Goal: Task Accomplishment & Management: Use online tool/utility

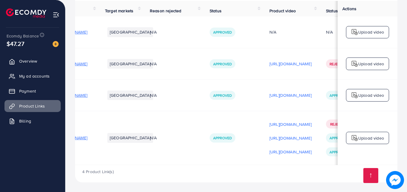
scroll to position [0, 43]
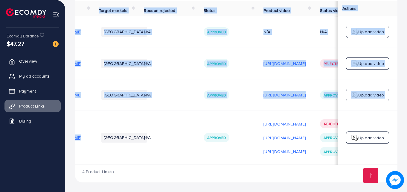
drag, startPoint x: 141, startPoint y: 160, endPoint x: 154, endPoint y: 164, distance: 13.6
click at [154, 164] on div "Product URLs Target markets Reason rejected Status Product video Status video A…" at bounding box center [236, 83] width 322 height 164
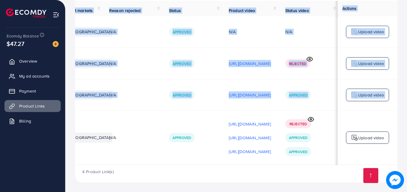
scroll to position [0, 79]
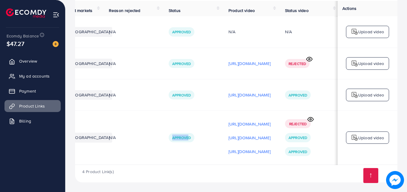
drag, startPoint x: 179, startPoint y: 161, endPoint x: 230, endPoint y: 160, distance: 50.2
click at [230, 160] on tr "https://daliymart.shop/products/5-in-1-attche-sunglasses-polarized-magnetic-cli…" at bounding box center [197, 138] width 400 height 54
click at [40, 106] on span "Product Links" at bounding box center [34, 106] width 26 height 6
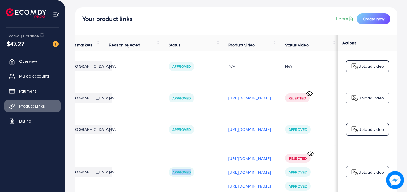
scroll to position [0, 0]
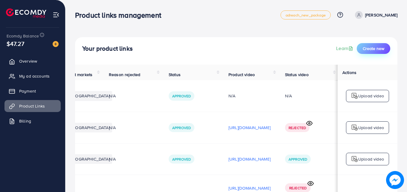
click at [379, 47] on span "Create new" at bounding box center [374, 48] width 22 height 6
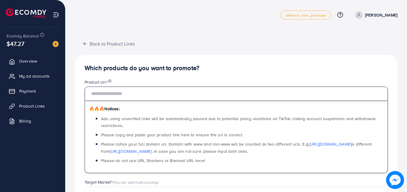
click at [201, 86] on input "text" at bounding box center [236, 93] width 303 height 14
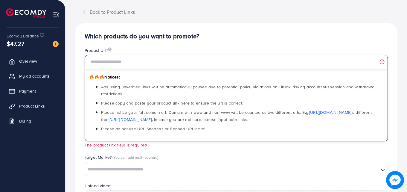
scroll to position [25, 0]
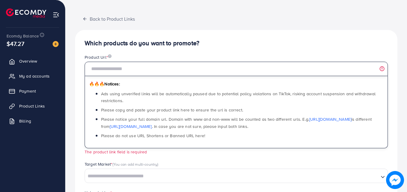
paste input "**********"
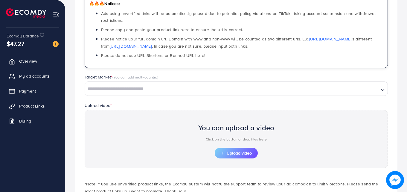
scroll to position [111, 0]
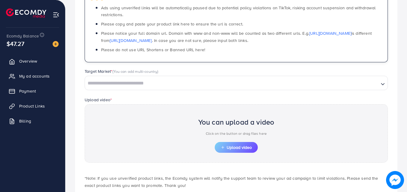
type input "**********"
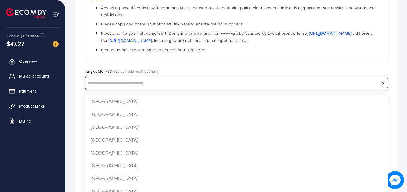
click at [159, 88] on div "Loading..." at bounding box center [236, 83] width 303 height 14
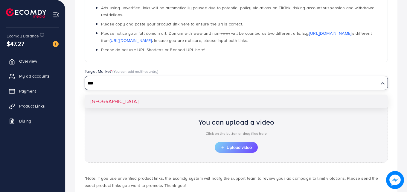
type input "***"
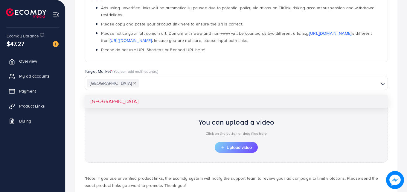
click at [136, 103] on div "**********" at bounding box center [236, 80] width 322 height 272
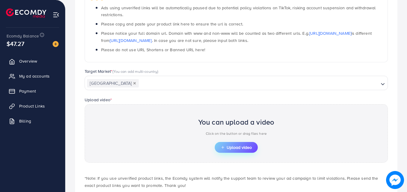
click at [234, 145] on span "Upload video" at bounding box center [236, 147] width 31 height 4
click at [231, 147] on span "Upload video" at bounding box center [236, 147] width 31 height 4
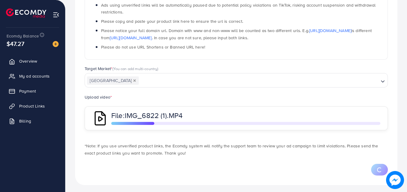
scroll to position [116, 0]
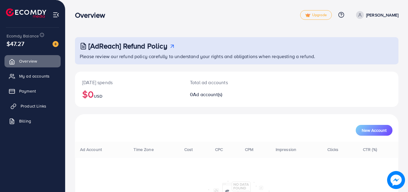
click at [48, 106] on link "Product Links" at bounding box center [32, 106] width 56 height 12
click at [47, 106] on link "Product Links" at bounding box center [32, 106] width 56 height 12
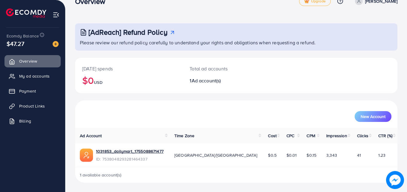
scroll to position [14, 0]
click at [50, 105] on link "Product Links" at bounding box center [32, 106] width 56 height 12
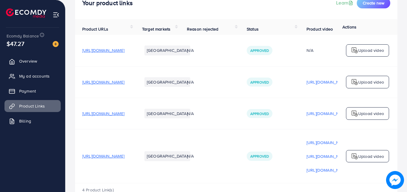
scroll to position [35, 0]
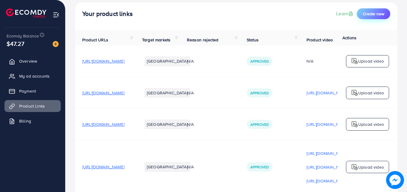
click at [376, 13] on span "Create new" at bounding box center [374, 14] width 22 height 6
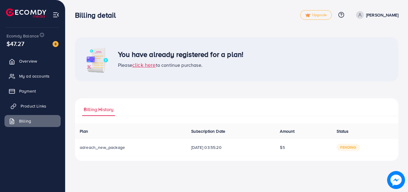
click at [46, 107] on link "Product Links" at bounding box center [32, 106] width 56 height 12
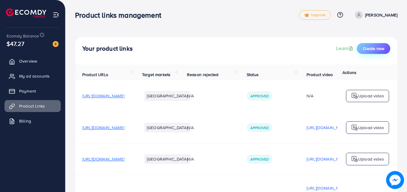
click at [378, 45] on button "Create new" at bounding box center [373, 48] width 33 height 11
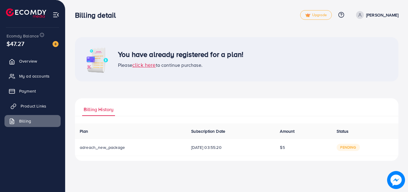
click at [37, 109] on link "Product Links" at bounding box center [32, 106] width 56 height 12
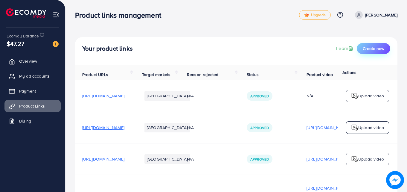
click at [373, 48] on span "Create new" at bounding box center [374, 48] width 22 height 6
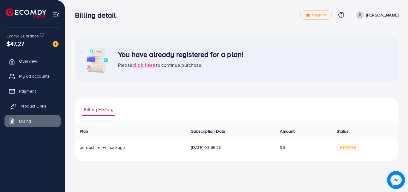
click at [36, 105] on span "Product Links" at bounding box center [34, 106] width 26 height 6
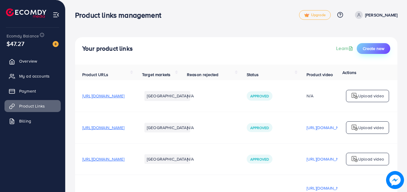
click at [373, 45] on button "Create new" at bounding box center [373, 48] width 33 height 11
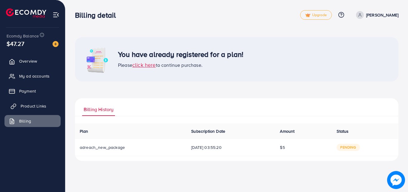
click at [31, 107] on span "Product Links" at bounding box center [34, 106] width 26 height 6
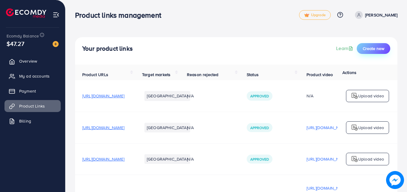
click at [377, 47] on span "Create new" at bounding box center [374, 48] width 22 height 6
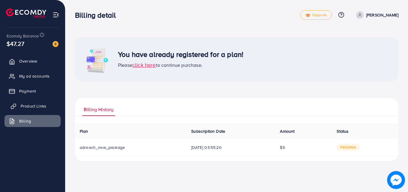
click at [46, 104] on link "Product Links" at bounding box center [32, 106] width 56 height 12
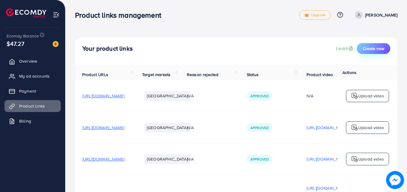
click at [375, 48] on span "Create new" at bounding box center [374, 48] width 22 height 6
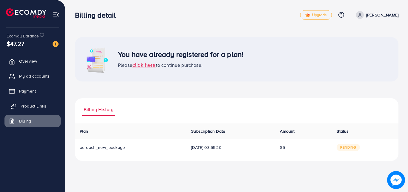
click at [30, 104] on span "Product Links" at bounding box center [34, 106] width 26 height 6
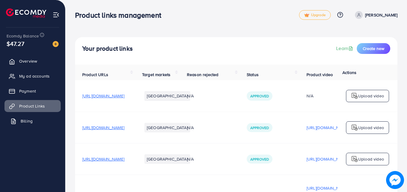
click at [31, 122] on span "Billing" at bounding box center [27, 121] width 12 height 6
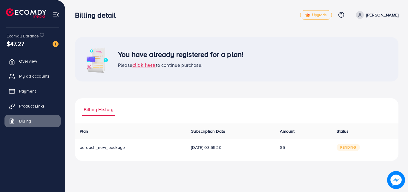
drag, startPoint x: 286, startPoint y: 146, endPoint x: 291, endPoint y: 150, distance: 6.5
click at [291, 150] on td "$5" at bounding box center [303, 147] width 57 height 17
click at [239, 93] on div "You have already registered for a plan! Please click here to continue purchase.…" at bounding box center [237, 98] width 324 height 123
drag, startPoint x: 193, startPoint y: 131, endPoint x: 200, endPoint y: 131, distance: 6.9
click at [200, 131] on span "Subscription Date" at bounding box center [208, 131] width 34 height 6
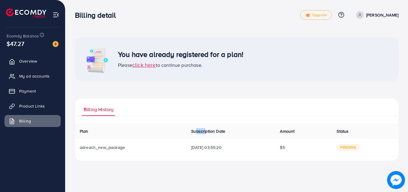
click at [200, 131] on span "Subscription Date" at bounding box center [208, 131] width 34 height 6
click at [200, 130] on span "Subscription Date" at bounding box center [208, 131] width 34 height 6
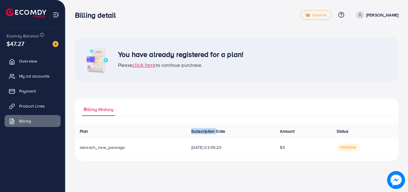
click at [200, 130] on span "Subscription Date" at bounding box center [208, 131] width 34 height 6
click at [199, 130] on span "Subscription Date" at bounding box center [208, 131] width 34 height 6
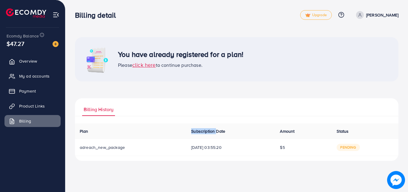
click at [199, 130] on span "Subscription Date" at bounding box center [208, 131] width 34 height 6
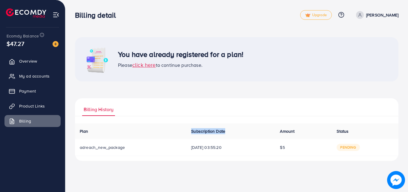
click at [199, 130] on span "Subscription Date" at bounding box center [208, 131] width 34 height 6
click at [198, 130] on span "Subscription Date" at bounding box center [208, 131] width 34 height 6
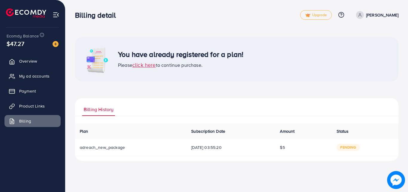
click at [191, 132] on span "Subscription Date" at bounding box center [208, 131] width 34 height 6
drag, startPoint x: 185, startPoint y: 132, endPoint x: 197, endPoint y: 137, distance: 13.7
click at [197, 137] on th "Subscription Date" at bounding box center [231, 131] width 89 height 16
click at [194, 132] on span "Subscription Date" at bounding box center [208, 131] width 34 height 6
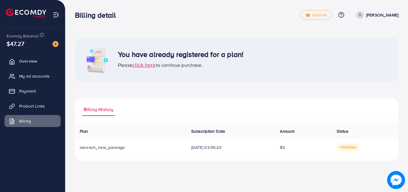
click at [194, 132] on span "Subscription Date" at bounding box center [208, 131] width 34 height 6
click at [193, 132] on span "Subscription Date" at bounding box center [208, 131] width 34 height 6
click at [187, 134] on th "Subscription Date" at bounding box center [231, 131] width 89 height 16
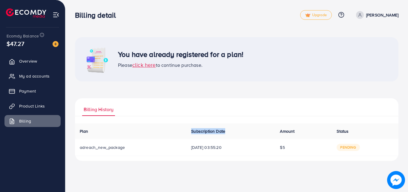
click at [192, 135] on th "Subscription Date" at bounding box center [231, 131] width 89 height 16
click at [196, 132] on span "Subscription Date" at bounding box center [208, 131] width 34 height 6
click at [229, 135] on th "Subscription Date" at bounding box center [231, 131] width 89 height 16
click at [196, 131] on span "Subscription Date" at bounding box center [208, 131] width 34 height 6
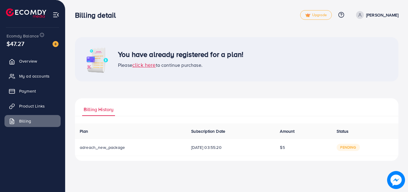
click at [196, 131] on span "Subscription Date" at bounding box center [208, 131] width 34 height 6
click at [232, 133] on th "Subscription Date" at bounding box center [231, 131] width 89 height 16
drag, startPoint x: 216, startPoint y: 132, endPoint x: 228, endPoint y: 127, distance: 13.3
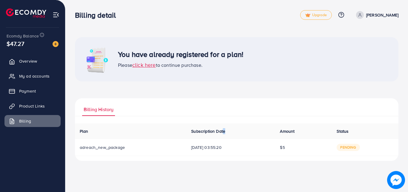
click at [228, 127] on th "Subscription Date" at bounding box center [231, 131] width 89 height 16
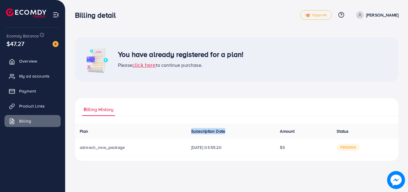
click at [228, 127] on th "Subscription Date" at bounding box center [231, 131] width 89 height 16
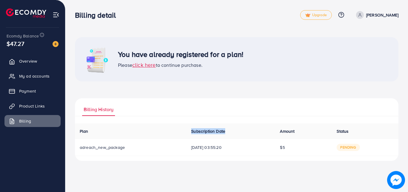
click at [205, 132] on span "Subscription Date" at bounding box center [208, 131] width 34 height 6
click at [204, 132] on span "Subscription Date" at bounding box center [208, 131] width 34 height 6
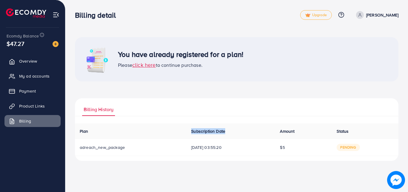
click at [204, 132] on span "Subscription Date" at bounding box center [208, 131] width 34 height 6
click at [169, 141] on td "adreach_new_package" at bounding box center [131, 147] width 112 height 17
click at [167, 150] on td "adreach_new_package" at bounding box center [131, 147] width 112 height 17
drag, startPoint x: 292, startPoint y: 129, endPoint x: 282, endPoint y: 134, distance: 10.7
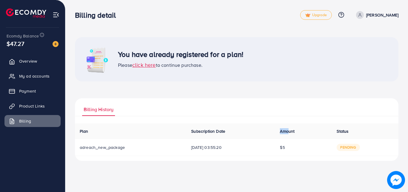
click at [282, 134] on th "Amount" at bounding box center [303, 131] width 57 height 16
click at [285, 133] on span "Amount" at bounding box center [287, 131] width 15 height 6
click at [286, 133] on span "Amount" at bounding box center [287, 131] width 15 height 6
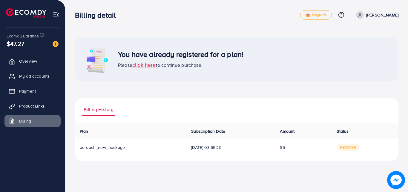
click at [266, 130] on th "Subscription Date" at bounding box center [231, 131] width 89 height 16
click at [40, 103] on span "Product Links" at bounding box center [34, 106] width 26 height 6
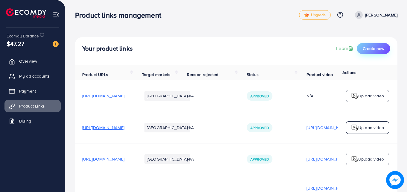
click at [370, 46] on span "Create new" at bounding box center [374, 48] width 22 height 6
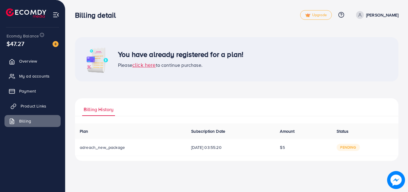
click at [30, 103] on link "Product Links" at bounding box center [32, 106] width 56 height 12
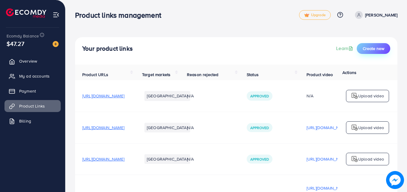
click at [376, 49] on span "Create new" at bounding box center [374, 48] width 22 height 6
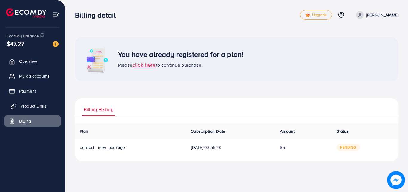
click at [22, 102] on link "Product Links" at bounding box center [32, 106] width 56 height 12
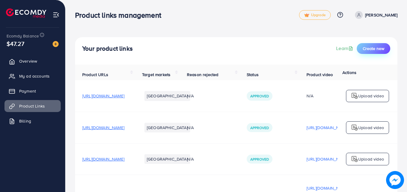
click at [369, 49] on span "Create new" at bounding box center [374, 48] width 22 height 6
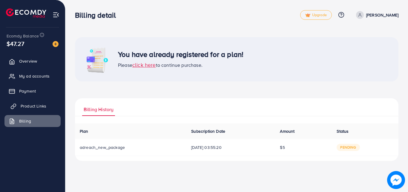
click at [28, 109] on link "Product Links" at bounding box center [32, 106] width 56 height 12
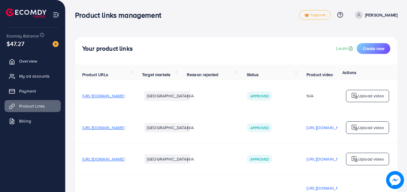
click at [98, 46] on h4 "Your product links" at bounding box center [107, 48] width 51 height 7
click at [98, 47] on h4 "Your product links" at bounding box center [107, 48] width 51 height 7
click at [96, 47] on h4 "Your product links" at bounding box center [107, 48] width 51 height 7
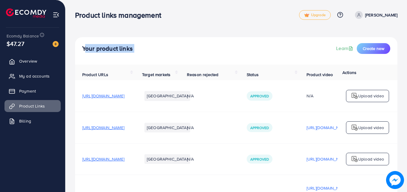
click at [96, 47] on h4 "Your product links" at bounding box center [107, 48] width 51 height 7
click at [177, 43] on div "Your product links Learn Create new" at bounding box center [236, 48] width 308 height 11
click at [374, 50] on span "Create new" at bounding box center [374, 48] width 22 height 6
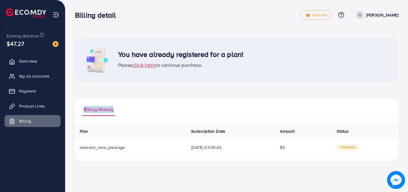
drag, startPoint x: 171, startPoint y: 103, endPoint x: 79, endPoint y: 110, distance: 92.4
click at [79, 110] on ul "Billing History" at bounding box center [237, 107] width 324 height 18
click at [99, 109] on span "Billing History" at bounding box center [99, 109] width 30 height 7
click at [157, 106] on ul "Billing History" at bounding box center [237, 107] width 324 height 18
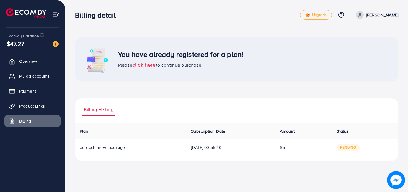
click at [157, 106] on ul "Billing History" at bounding box center [237, 107] width 324 height 18
click at [100, 111] on span "Billing History" at bounding box center [99, 109] width 30 height 7
click at [103, 108] on span "Billing History" at bounding box center [99, 109] width 30 height 7
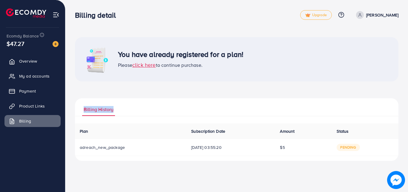
click at [147, 109] on ul "Billing History" at bounding box center [237, 107] width 324 height 18
